Goal: Transaction & Acquisition: Purchase product/service

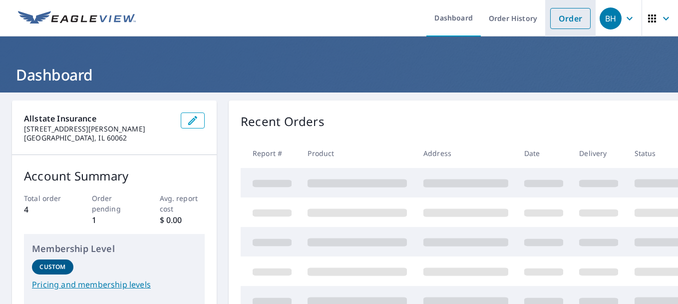
click at [563, 24] on link "Order" at bounding box center [570, 18] width 40 height 21
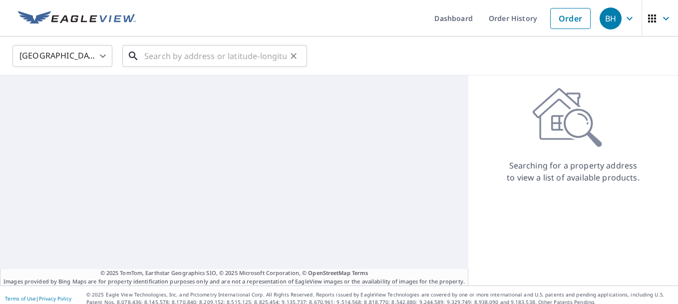
click at [219, 58] on input "text" at bounding box center [215, 56] width 142 height 28
click at [225, 59] on input "text" at bounding box center [215, 56] width 142 height 28
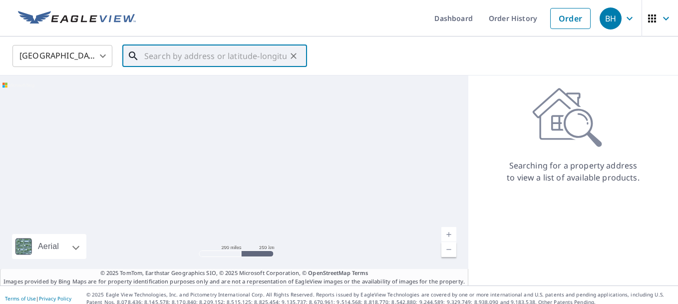
paste input "PO BX 172, MARANA, [GEOGRAPHIC_DATA], 85653-0172"
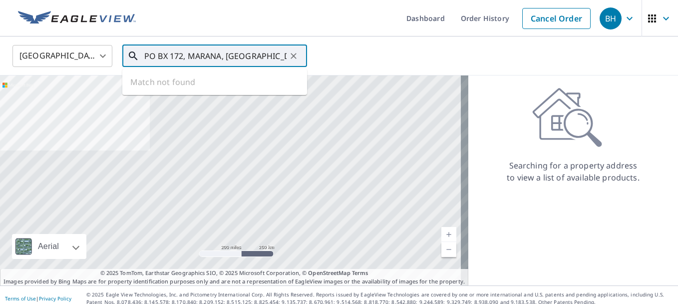
type input "PO BX 172, MARANA, [GEOGRAPHIC_DATA], 85653-0172"
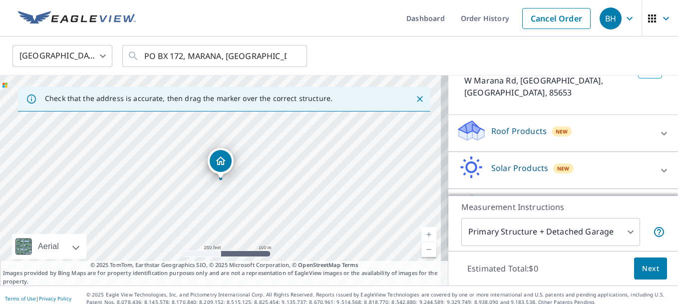
scroll to position [76, 0]
click at [515, 125] on p "Roof Products" at bounding box center [519, 131] width 55 height 12
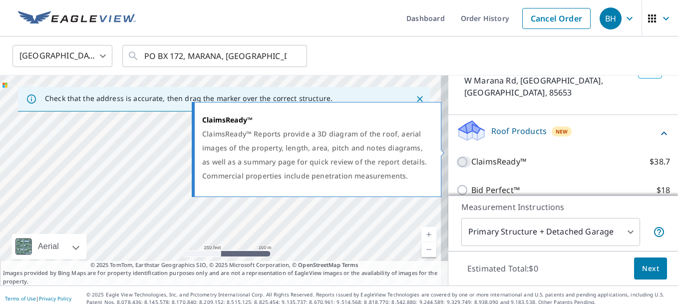
click at [457, 156] on input "ClaimsReady™ $38.7" at bounding box center [464, 162] width 15 height 12
checkbox input "true"
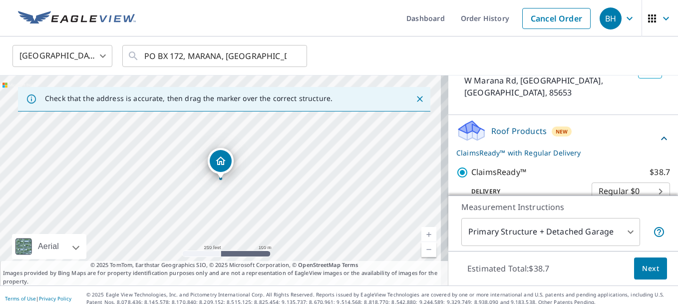
click at [642, 266] on span "Next" at bounding box center [650, 268] width 17 height 12
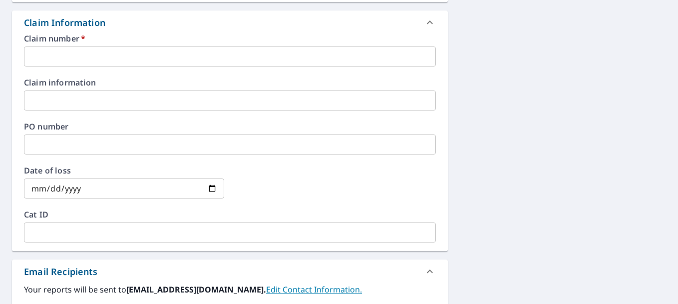
scroll to position [366, 0]
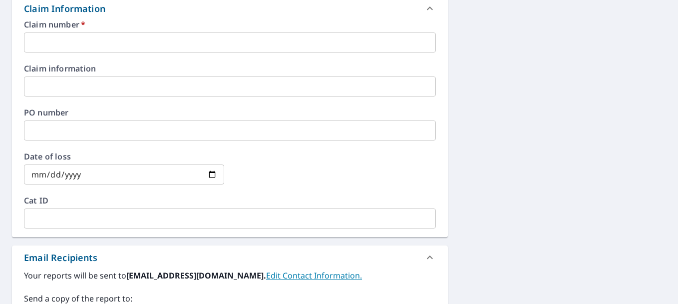
click at [87, 33] on input "text" at bounding box center [230, 42] width 412 height 20
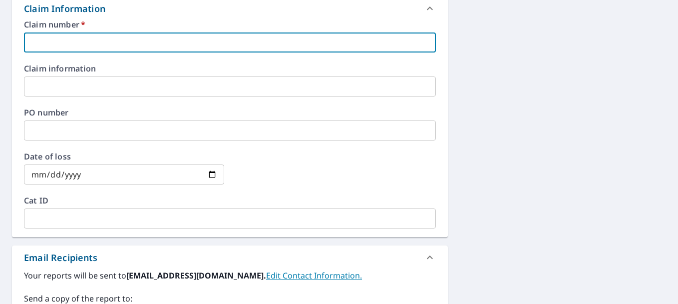
paste input "0804382349"
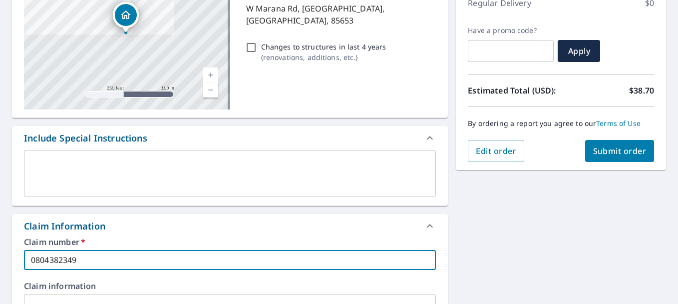
scroll to position [183, 0]
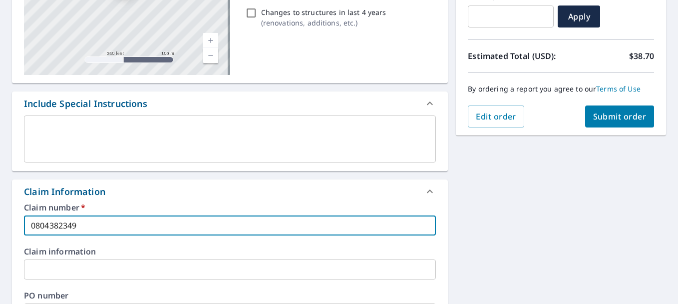
type input "0804382349"
click at [611, 116] on span "Submit order" at bounding box center [619, 116] width 53 height 11
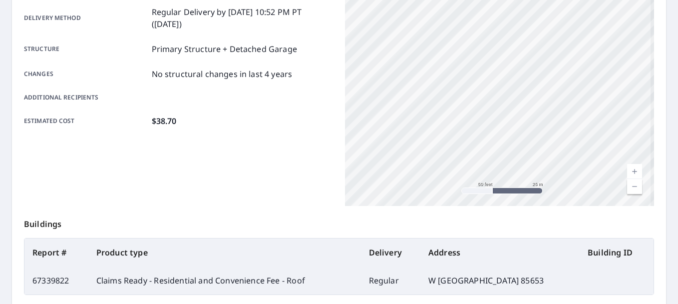
scroll to position [284, 0]
